Goal: Check status: Check status

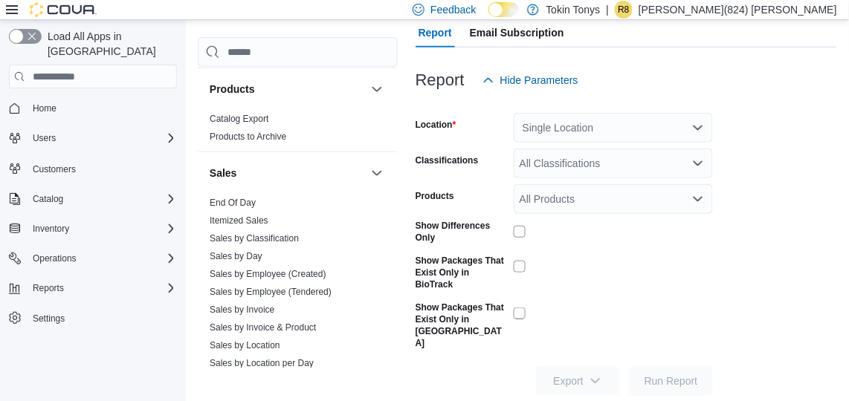
scroll to position [934, 0]
click at [236, 196] on link "End Of Day" at bounding box center [233, 201] width 46 height 10
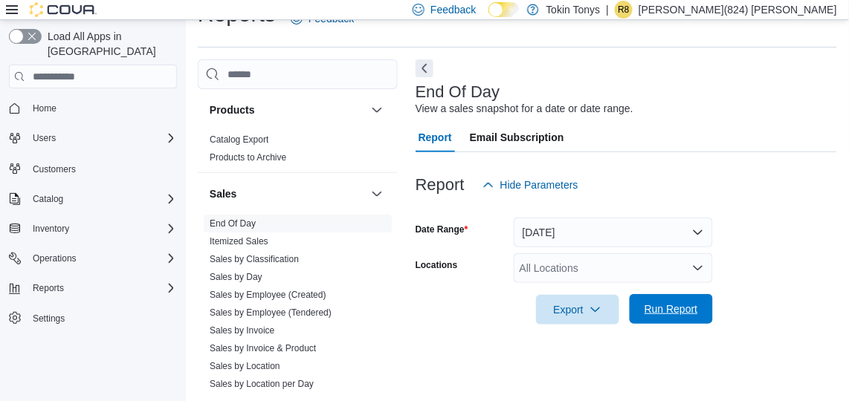
click at [650, 314] on span "Run Report" at bounding box center [671, 309] width 54 height 15
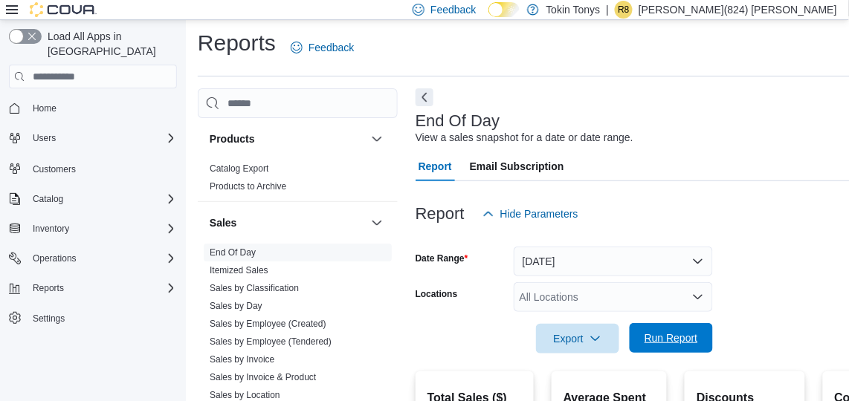
scroll to position [3, 0]
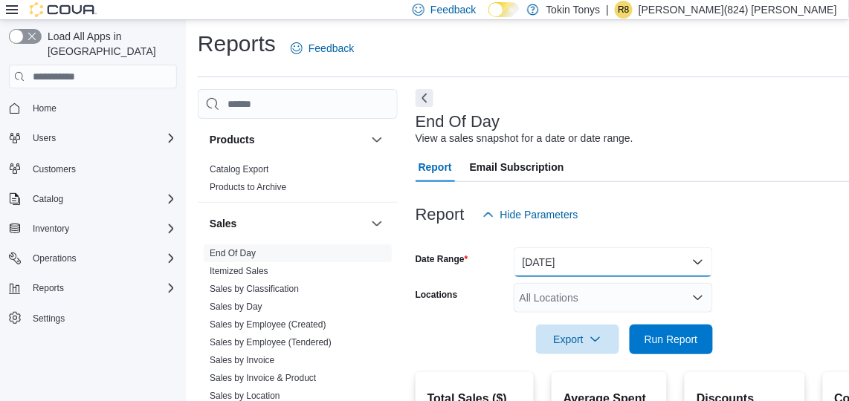
click at [576, 253] on button "[DATE]" at bounding box center [613, 263] width 199 height 30
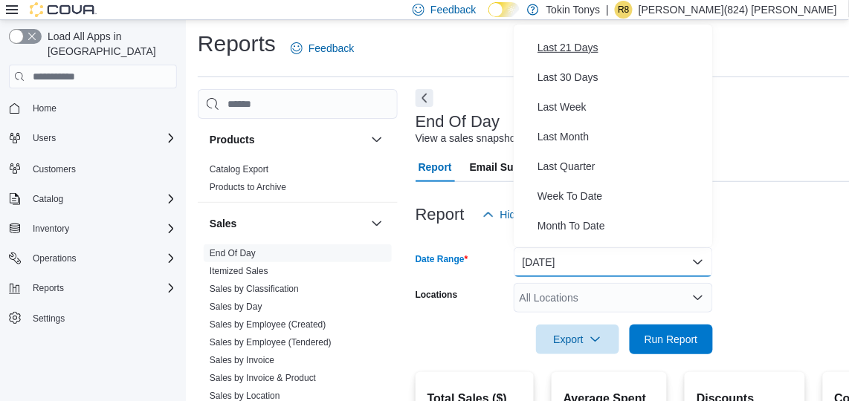
scroll to position [222, 0]
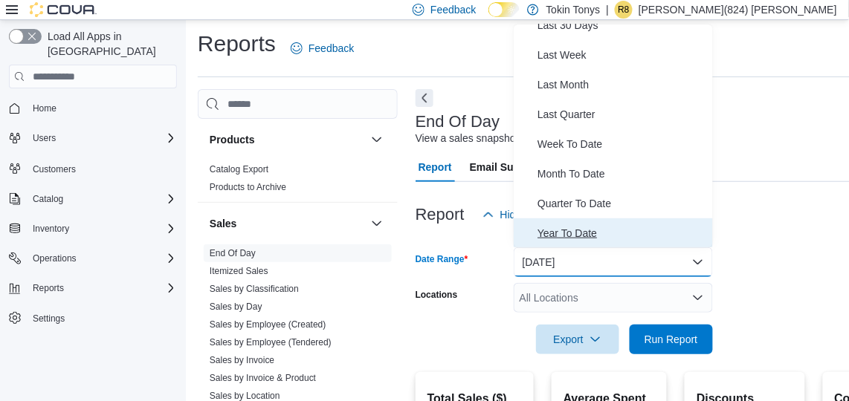
click at [582, 230] on span "Year To Date" at bounding box center [621, 233] width 169 height 18
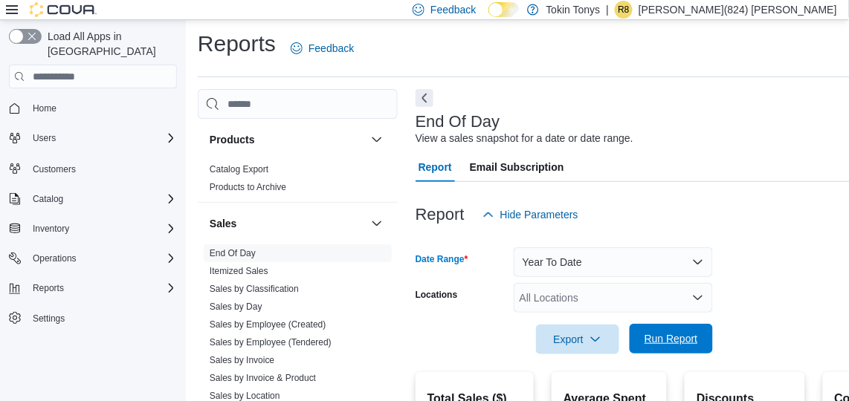
click at [644, 346] on span "Run Report" at bounding box center [670, 339] width 65 height 30
